Goal: Task Accomplishment & Management: Manage account settings

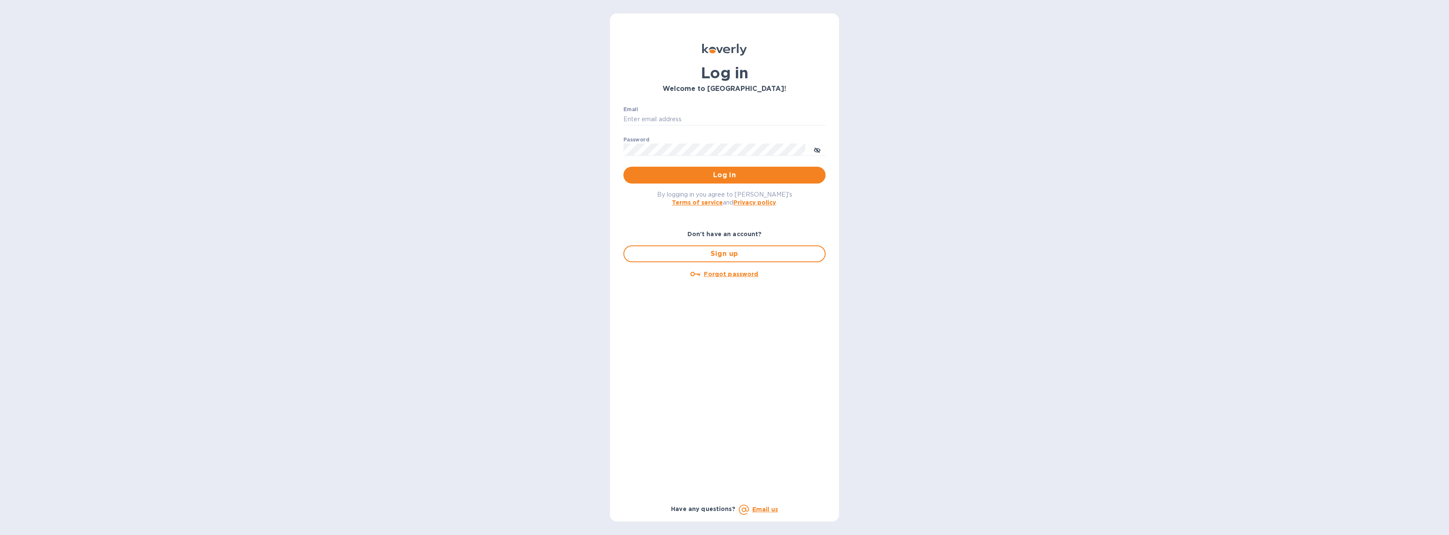
type input "kweiss@lancasterarchery.com"
click at [712, 177] on span "Log in" at bounding box center [724, 175] width 189 height 10
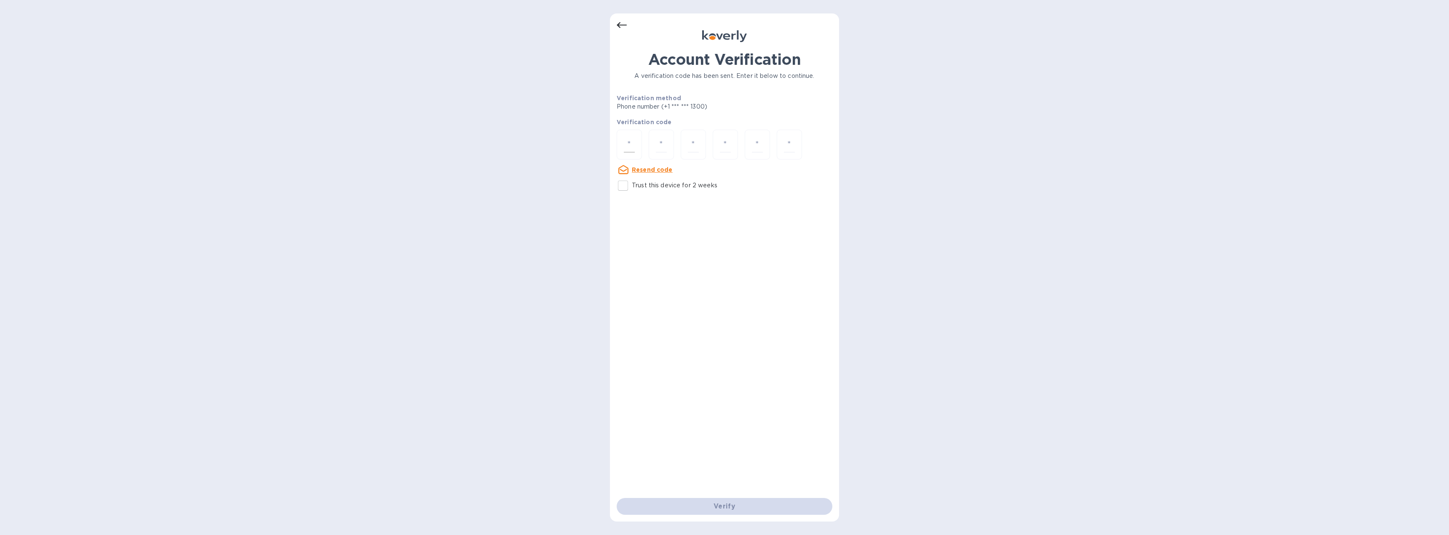
click at [639, 149] on div at bounding box center [629, 145] width 25 height 30
type input "9"
type input "4"
type input "7"
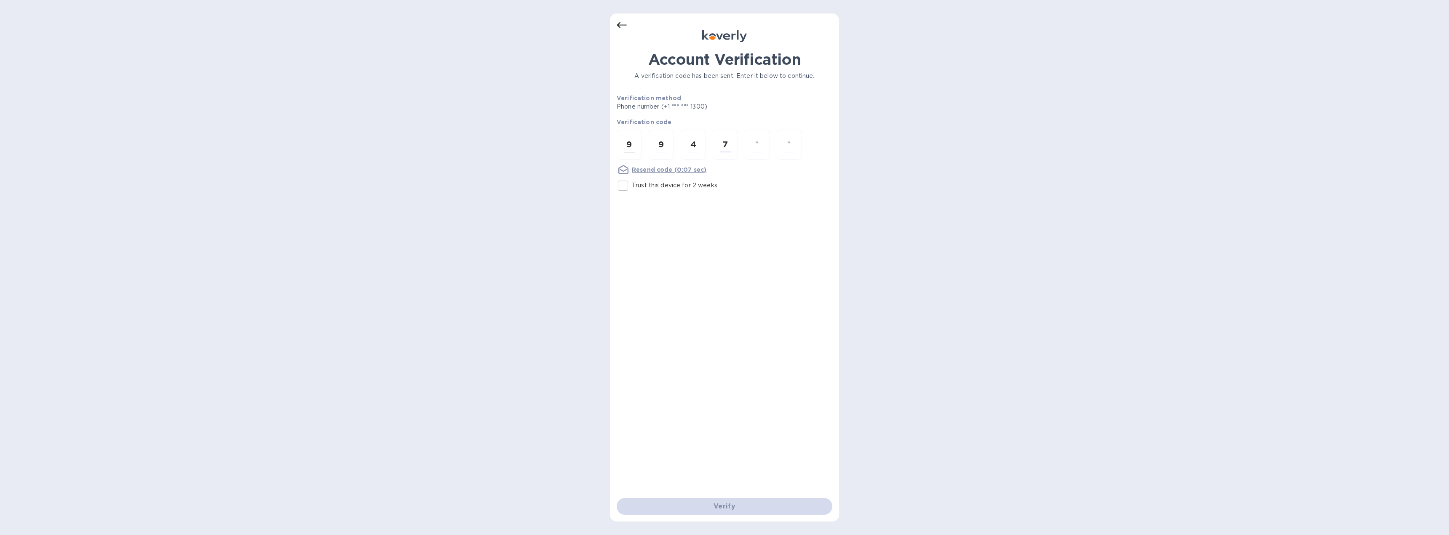
type input "2"
type input "0"
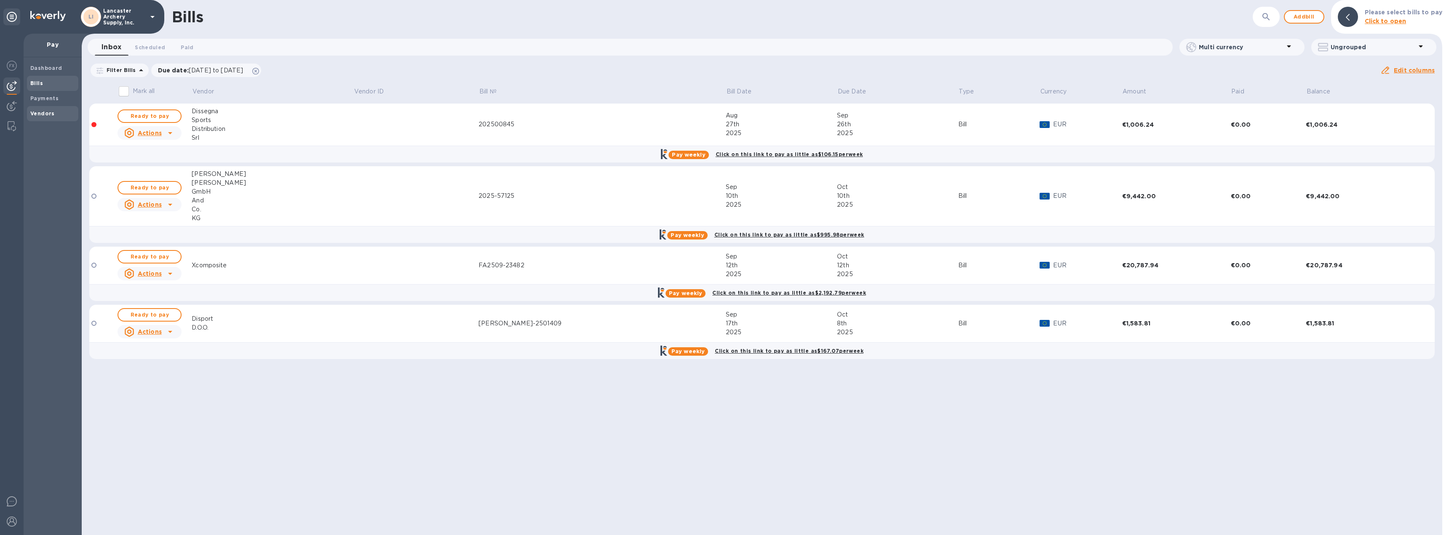
click at [48, 115] on b "Vendors" at bounding box center [42, 113] width 24 height 6
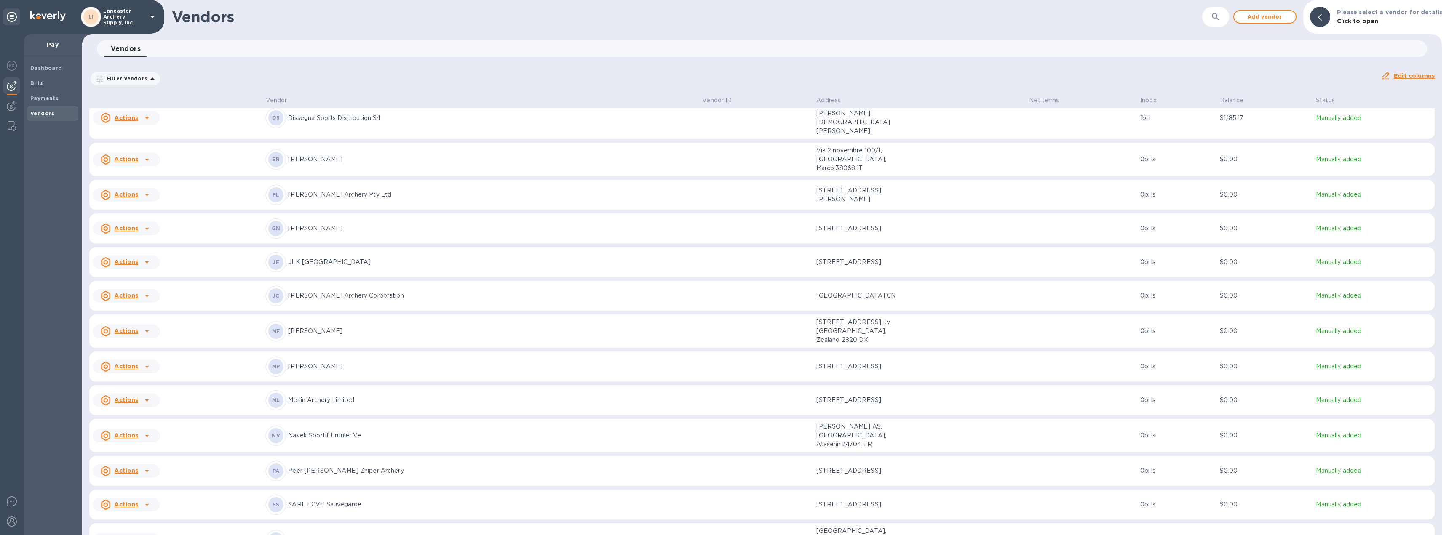
scroll to position [466, 0]
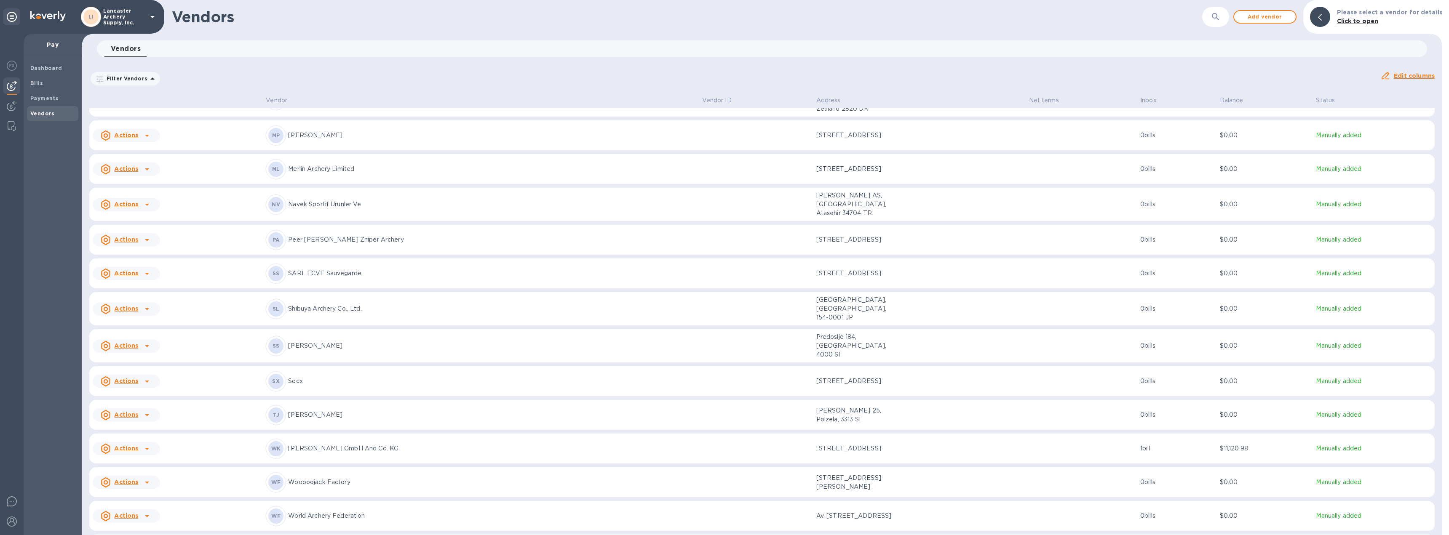
click at [144, 500] on b "Add new bill" at bounding box center [135, 497] width 39 height 7
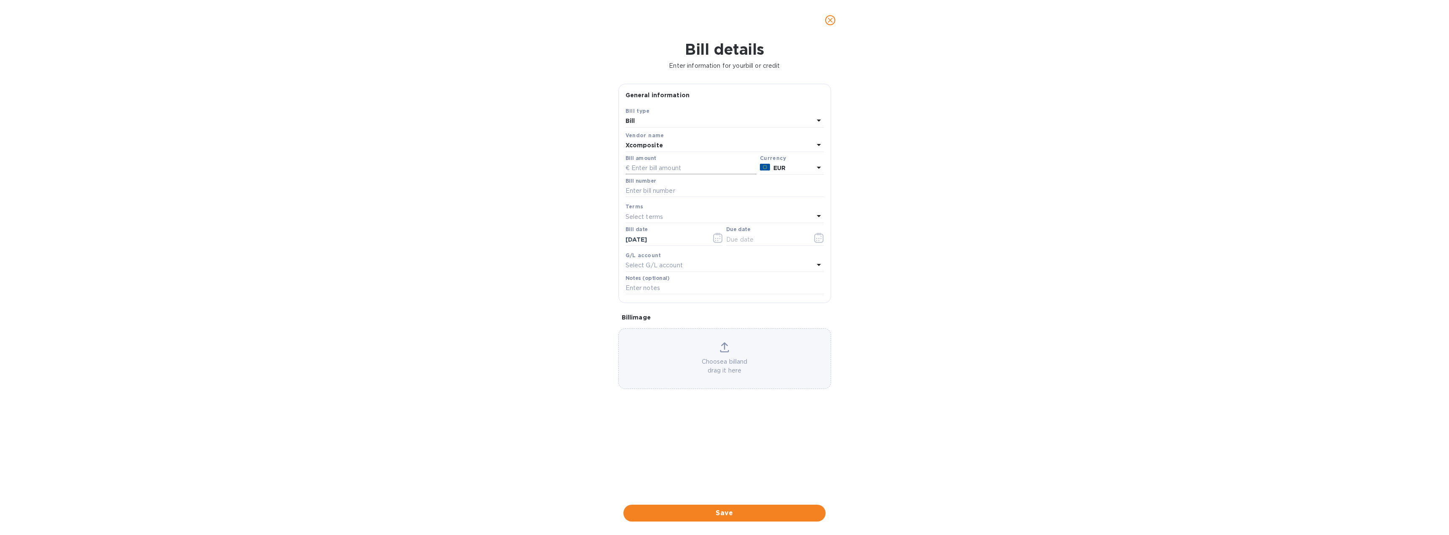
click at [675, 173] on input "text" at bounding box center [691, 168] width 131 height 13
type input "12,872.40"
type input "FA2509-23549"
type input "[DATE]"
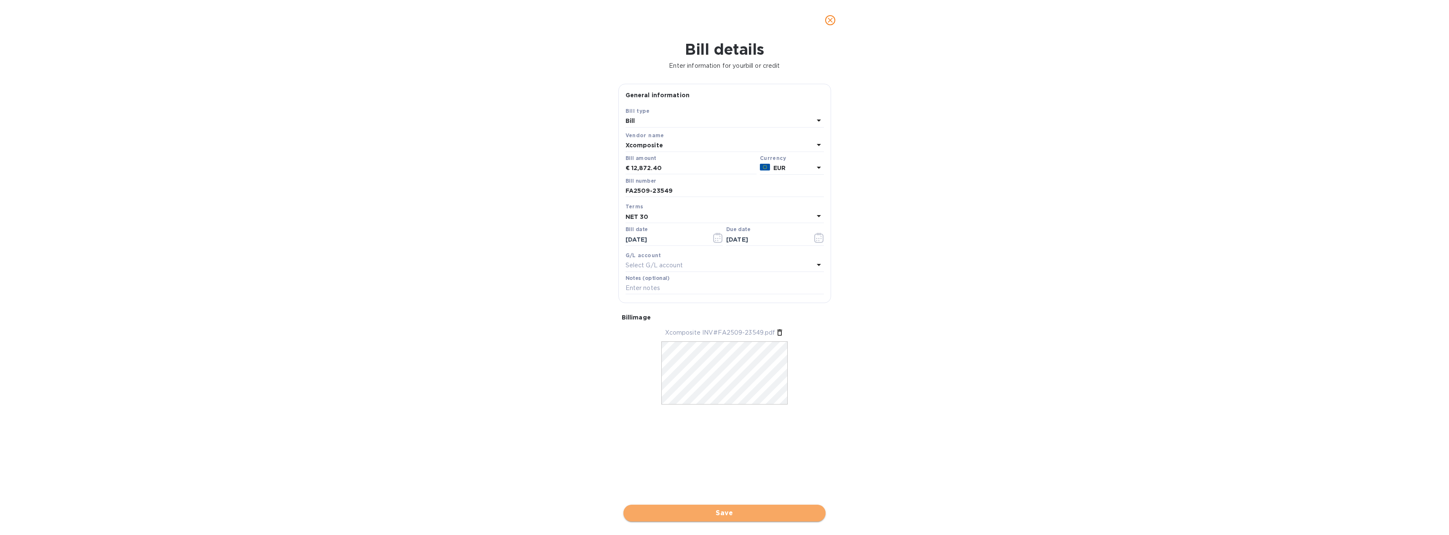
click at [729, 513] on span "Save" at bounding box center [724, 513] width 189 height 10
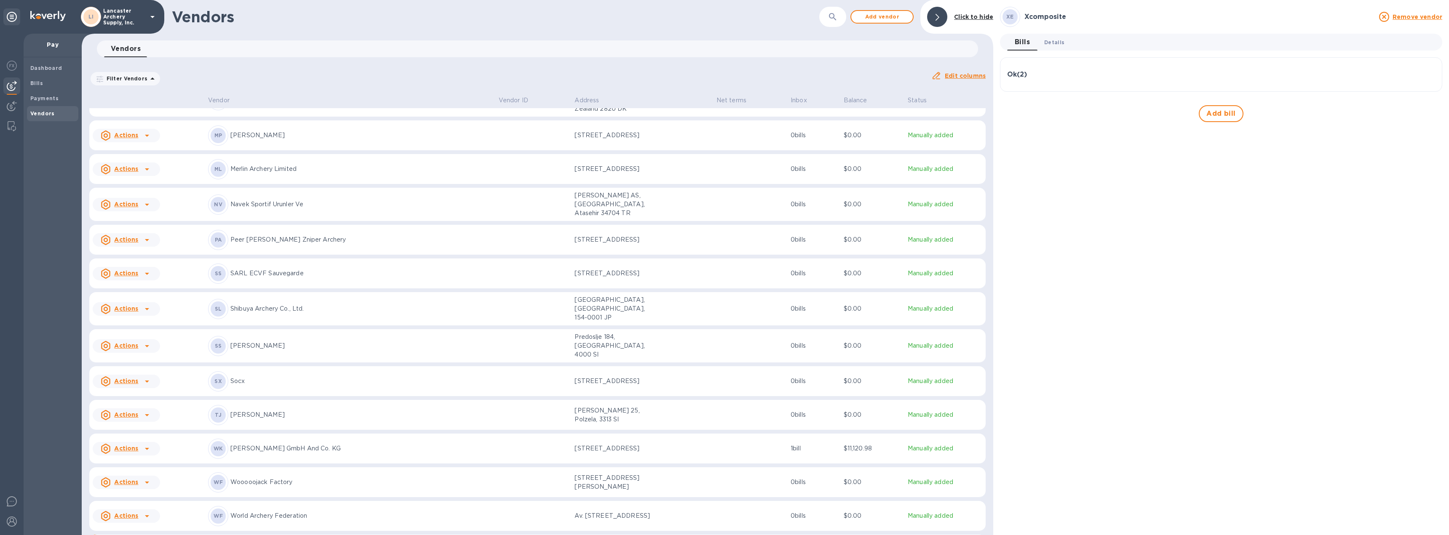
click at [1052, 42] on span "Details 0" at bounding box center [1054, 42] width 20 height 9
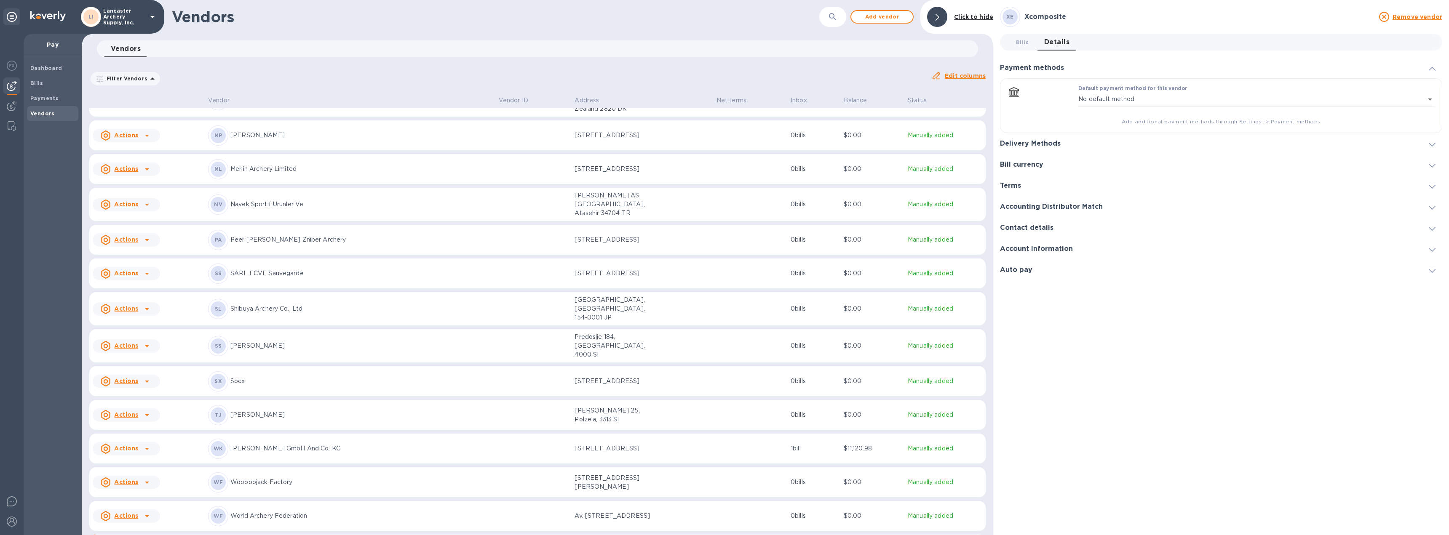
click at [1428, 143] on div at bounding box center [1432, 143] width 20 height 8
click at [1430, 104] on div "Bank transfer (Priority) Priority FR76***2728 EUR Default method Account nickna…" at bounding box center [1220, 135] width 441 height 70
click at [1429, 107] on span "default-method" at bounding box center [1431, 111] width 7 height 8
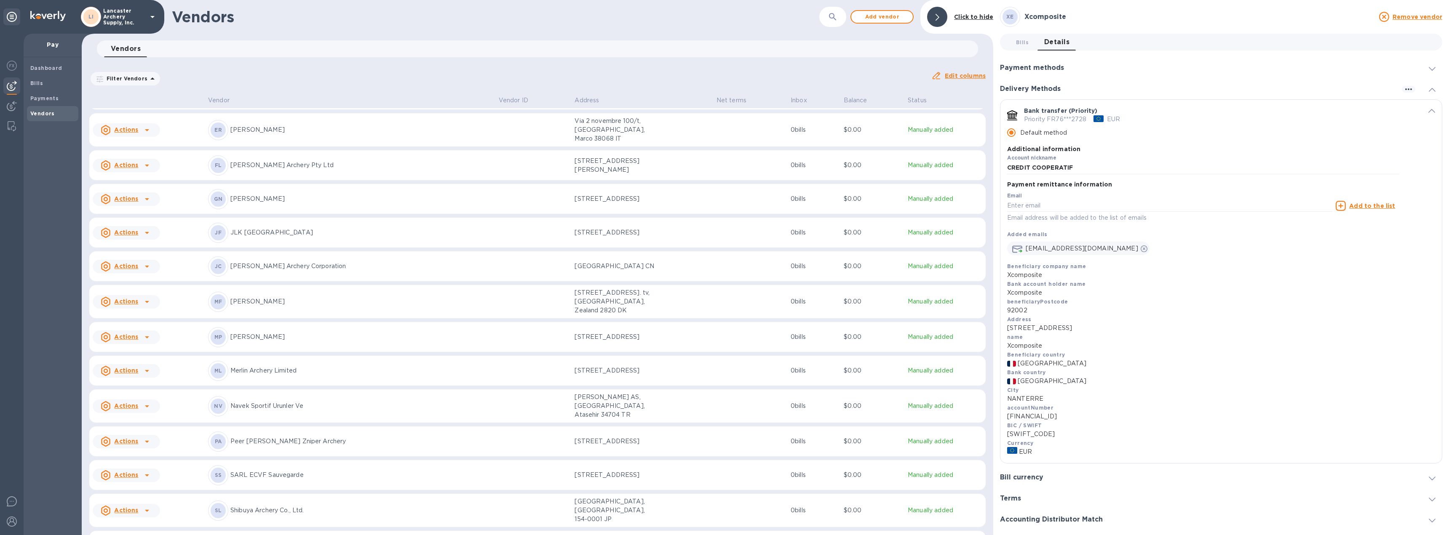
scroll to position [466, 0]
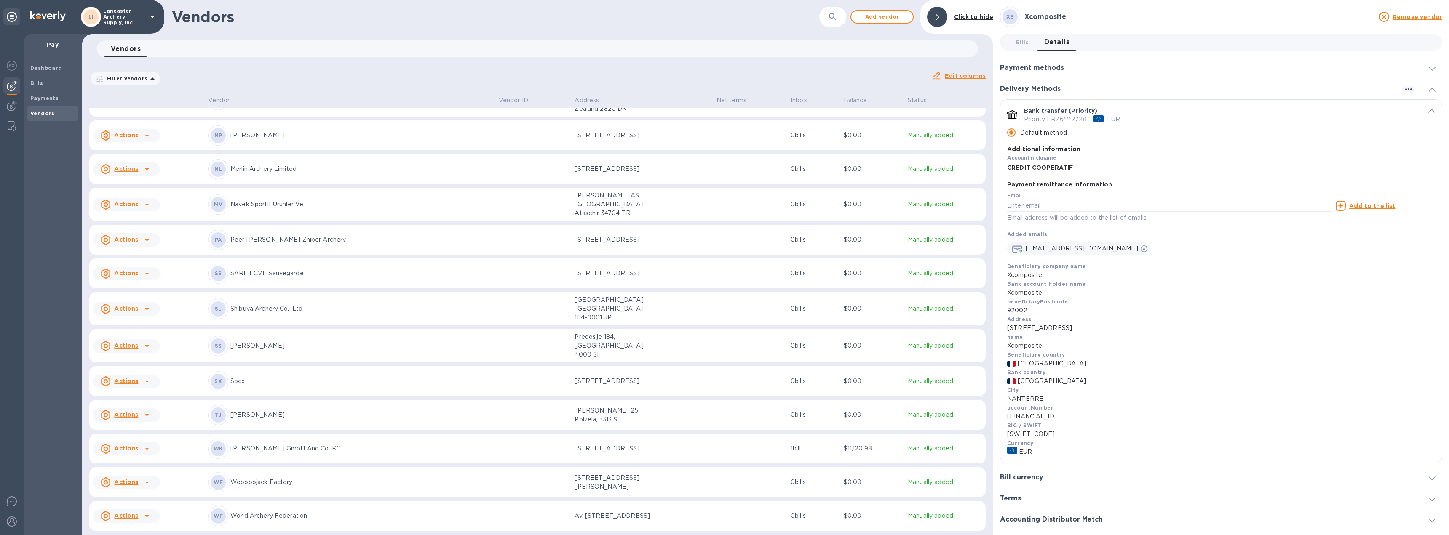
click at [1428, 114] on span "default-method" at bounding box center [1431, 111] width 7 height 8
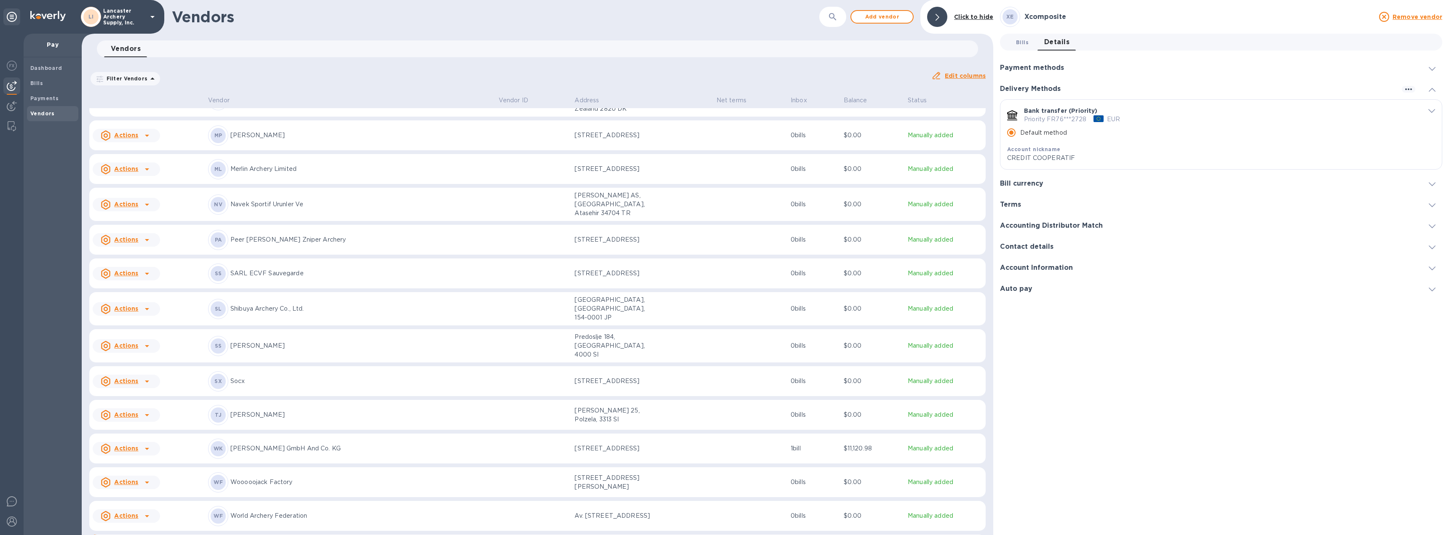
click at [1026, 40] on span "Bills 0" at bounding box center [1022, 42] width 13 height 9
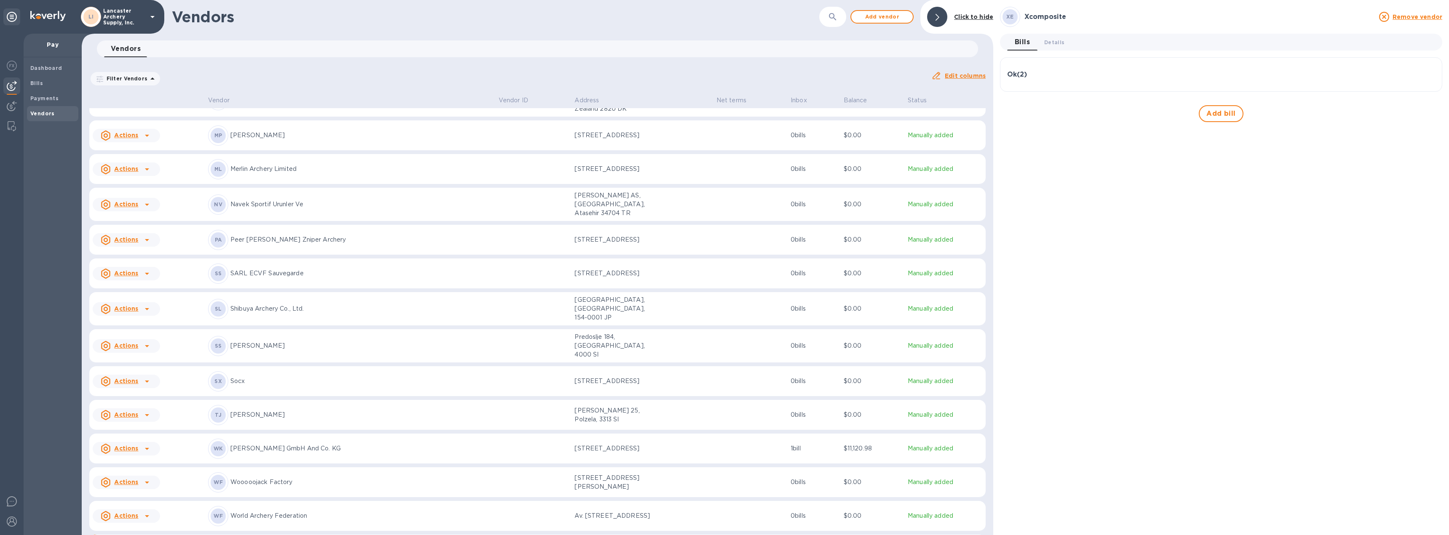
click at [1075, 84] on div "Ok ( 2 )" at bounding box center [1221, 74] width 428 height 20
